Goal: Find specific page/section: Find specific page/section

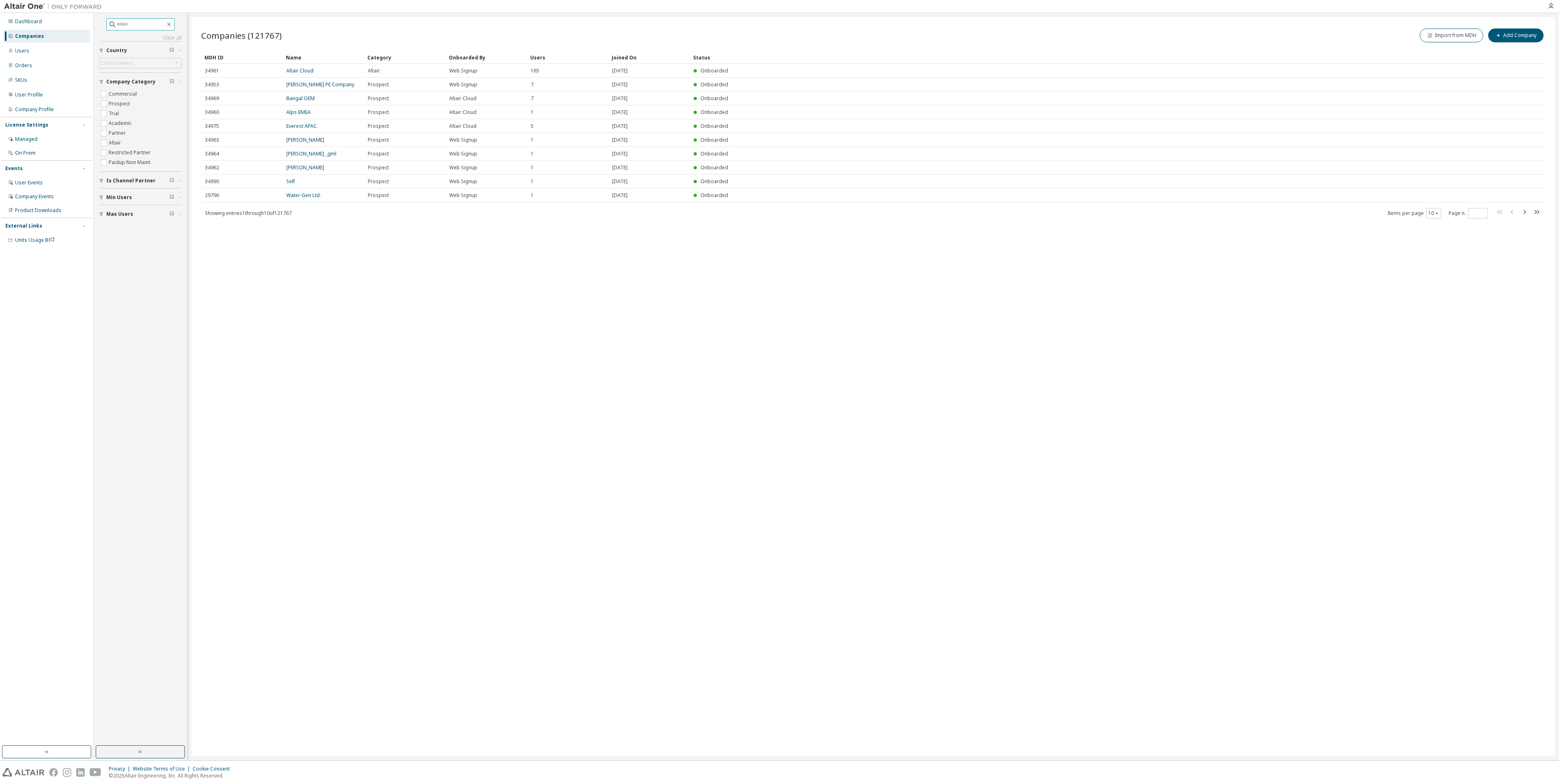
click at [131, 24] on input "text" at bounding box center [141, 24] width 49 height 8
type input "*******"
click at [319, 72] on link "CAISSE PRIMAIRE D ASSURANCE MALADIE DE L'HERAULT" at bounding box center [323, 74] width 74 height 14
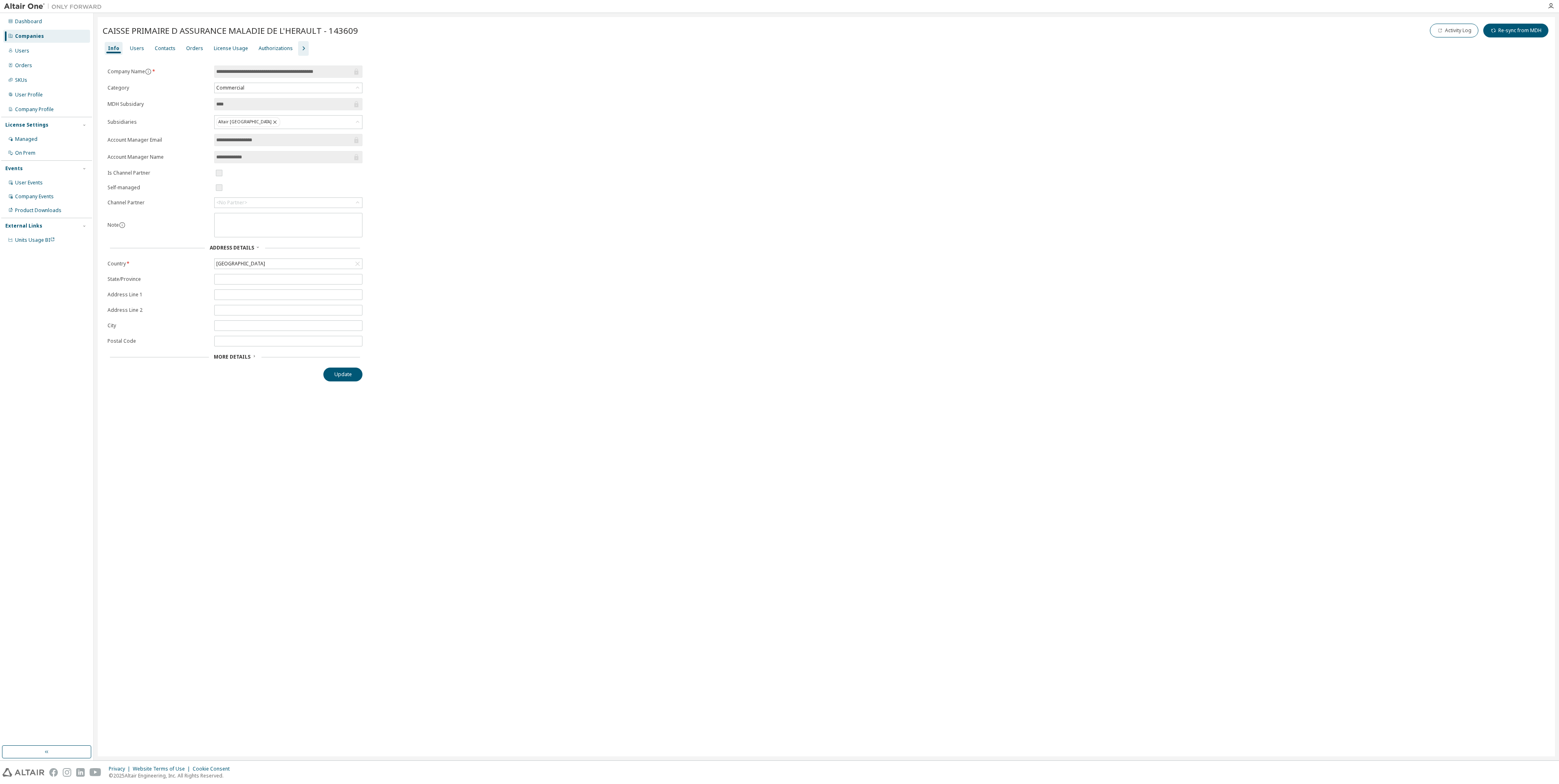
click at [240, 361] on div "More Details" at bounding box center [235, 357] width 255 height 12
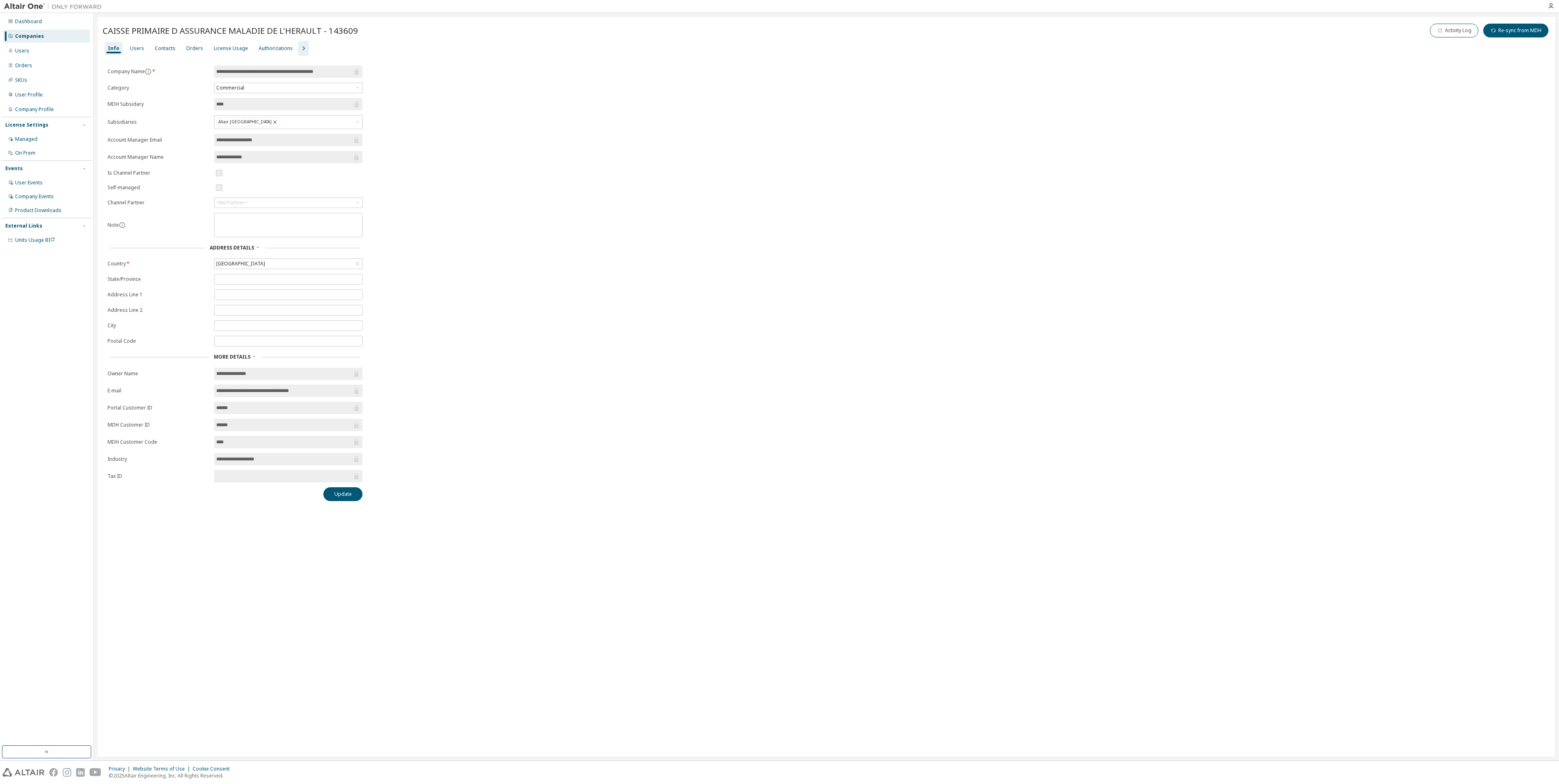
click at [224, 48] on div "License Usage" at bounding box center [231, 48] width 34 height 7
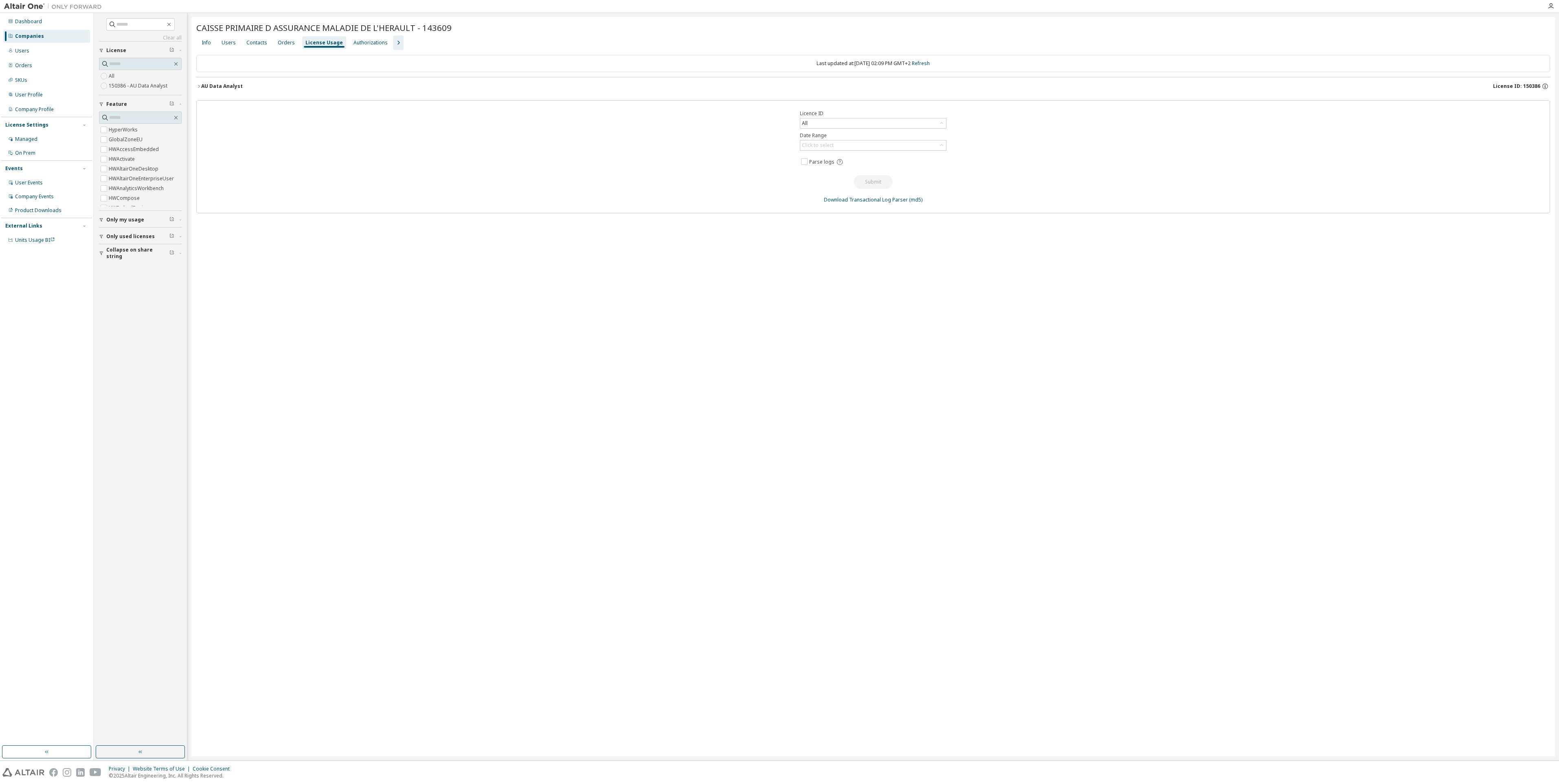
click at [204, 86] on div "AU Data Analyst" at bounding box center [221, 86] width 41 height 7
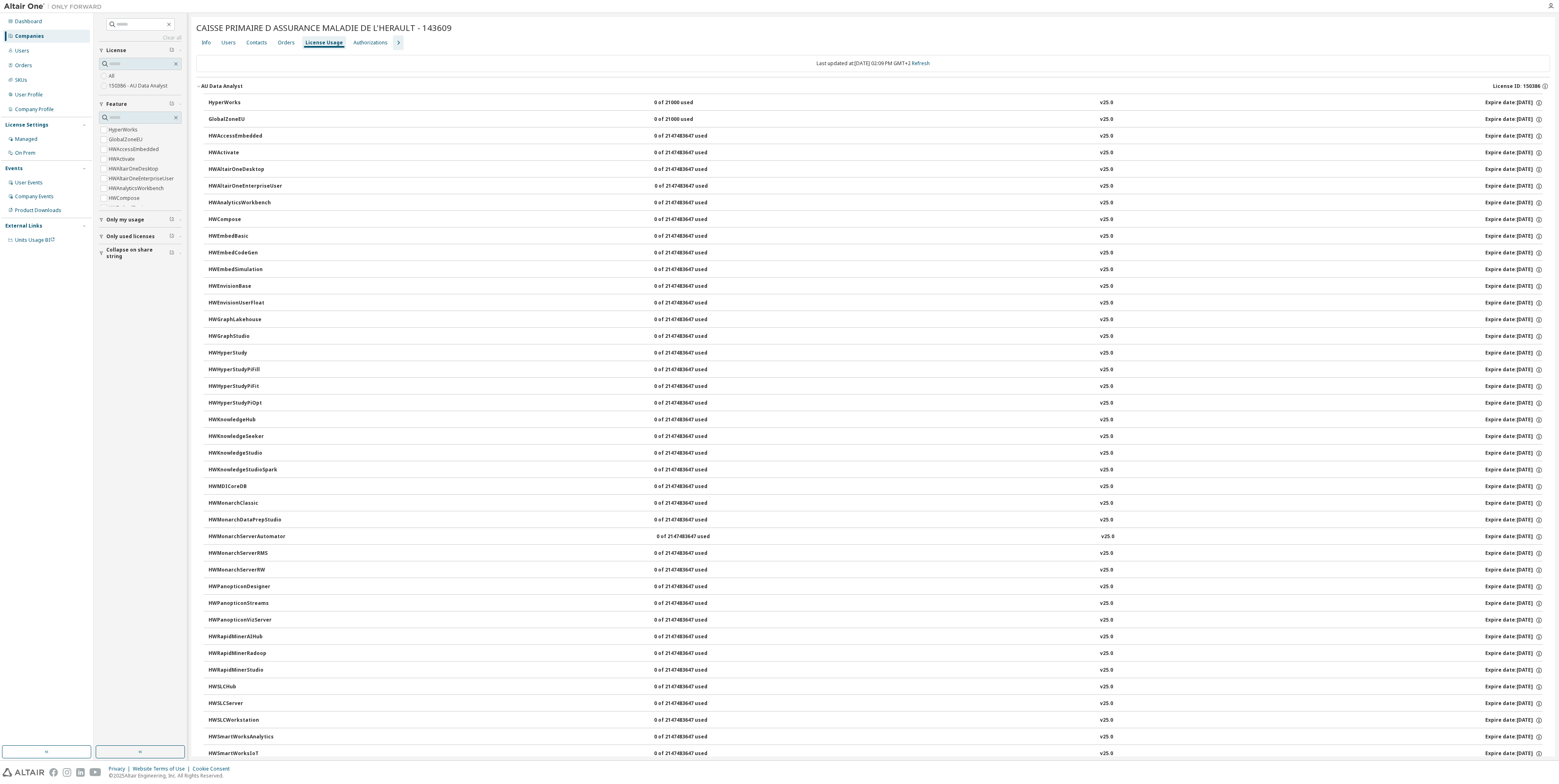
drag, startPoint x: 233, startPoint y: 111, endPoint x: 638, endPoint y: 37, distance: 411.7
click at [638, 37] on div "Info Users Contacts Orders License Usage Authorizations" at bounding box center [873, 43] width 1354 height 14
